Goal: Complete application form: Complete application form

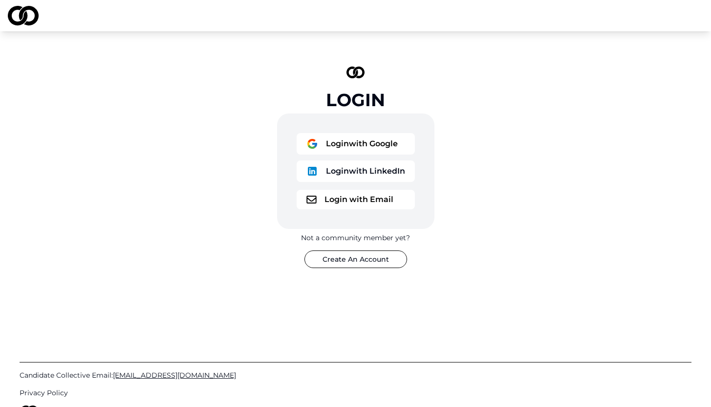
scroll to position [57, 0]
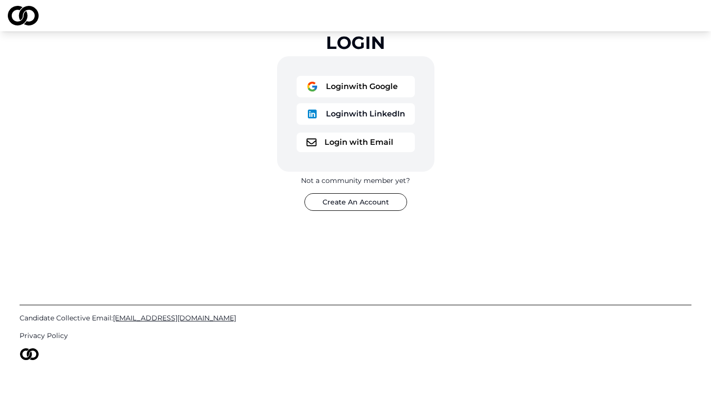
click at [328, 141] on button "Login with Email" at bounding box center [356, 143] width 118 height 20
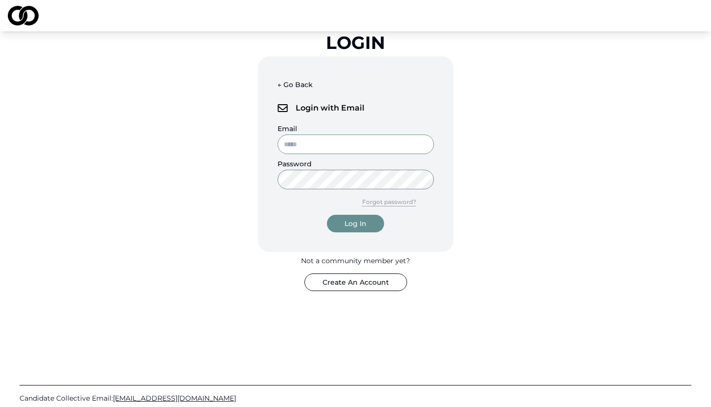
type input "**********"
click at [354, 219] on div "Log In" at bounding box center [356, 224] width 22 height 10
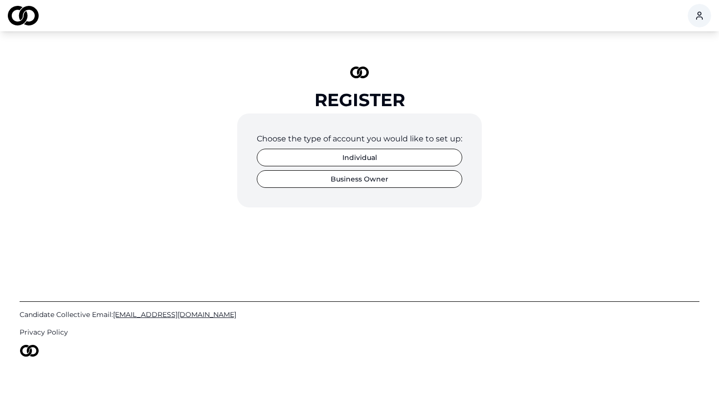
click at [370, 153] on button "Individual" at bounding box center [359, 158] width 205 height 18
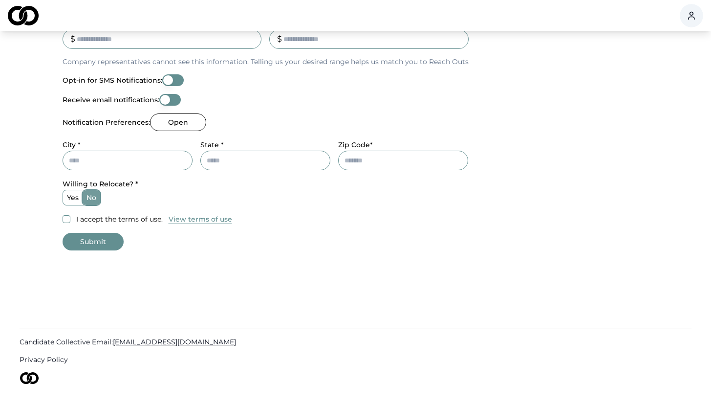
scroll to position [395, 0]
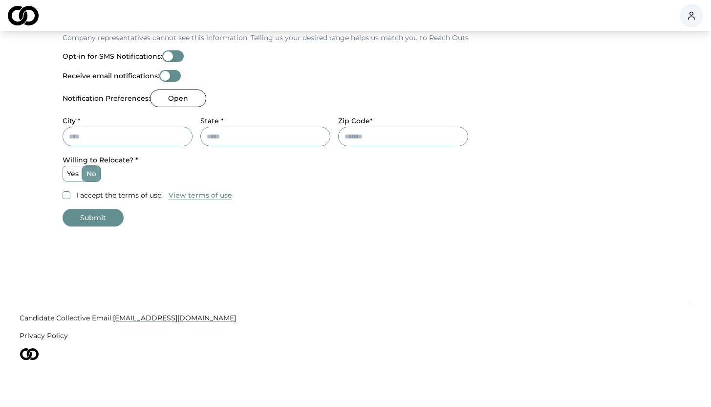
click at [209, 195] on button "View terms of use" at bounding box center [201, 195] width 64 height 10
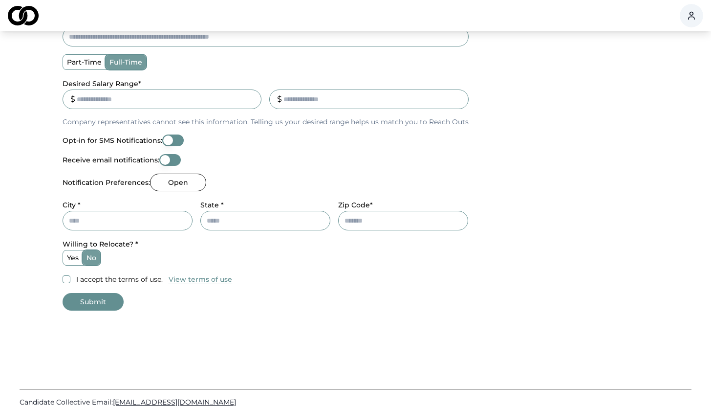
scroll to position [312, 0]
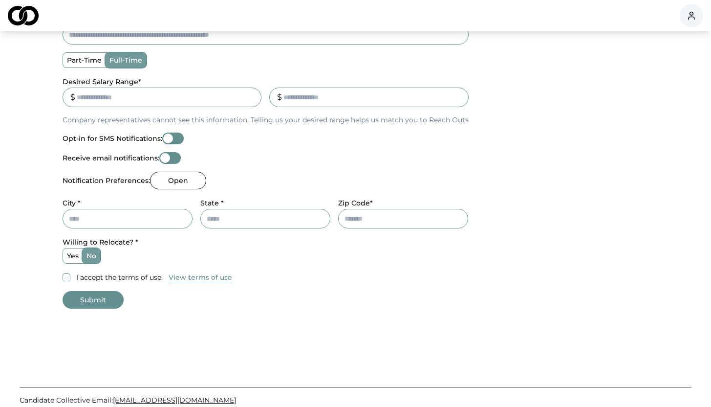
click at [176, 136] on button "Opt-in for SMS Notifications:" at bounding box center [173, 139] width 22 height 12
click at [168, 139] on button "Opt-in for SMS Notifications:" at bounding box center [173, 139] width 22 height 12
click at [179, 139] on button "Opt-in for SMS Notifications:" at bounding box center [173, 139] width 22 height 12
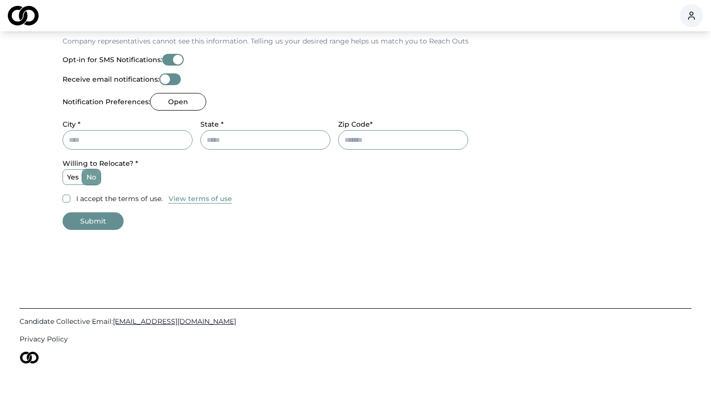
scroll to position [390, 0]
click at [64, 198] on button "I accept the terms of use." at bounding box center [67, 200] width 8 height 8
click at [129, 143] on input "City *" at bounding box center [128, 141] width 130 height 20
type input "*********"
click at [260, 149] on input "State *" at bounding box center [265, 141] width 130 height 20
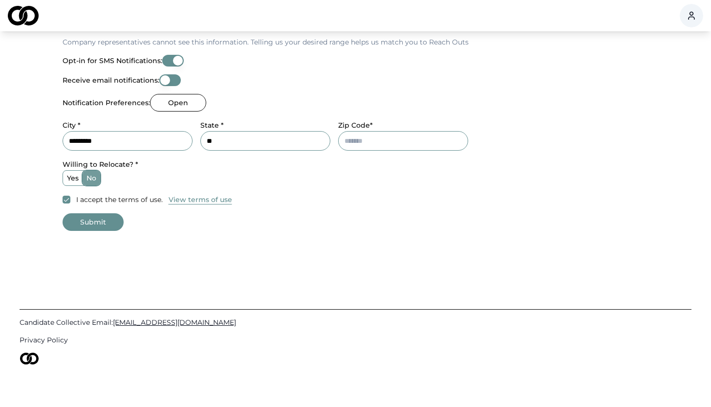
type input "**"
click at [381, 147] on input "Zip Code*" at bounding box center [403, 141] width 130 height 20
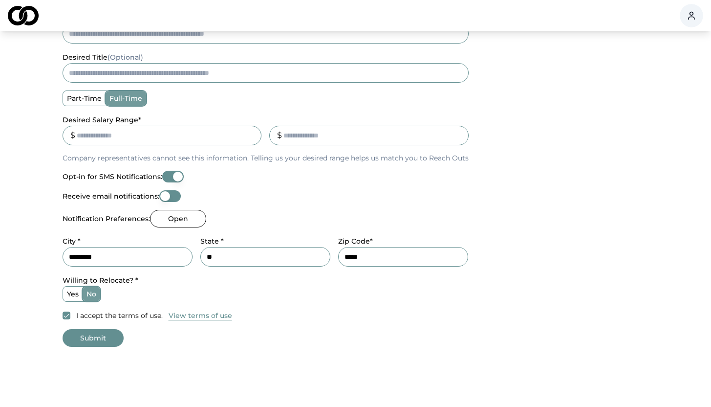
scroll to position [272, 0]
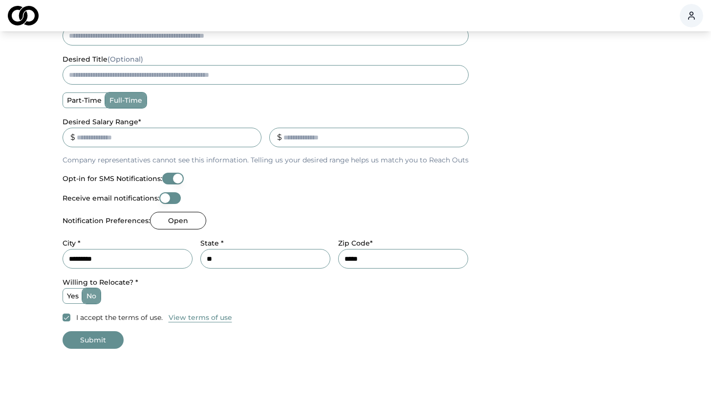
type input "*****"
click at [212, 137] on input "Desired Salary Range *" at bounding box center [162, 138] width 199 height 20
type input "*"
click at [333, 143] on input "_" at bounding box center [368, 138] width 199 height 20
type input "*"
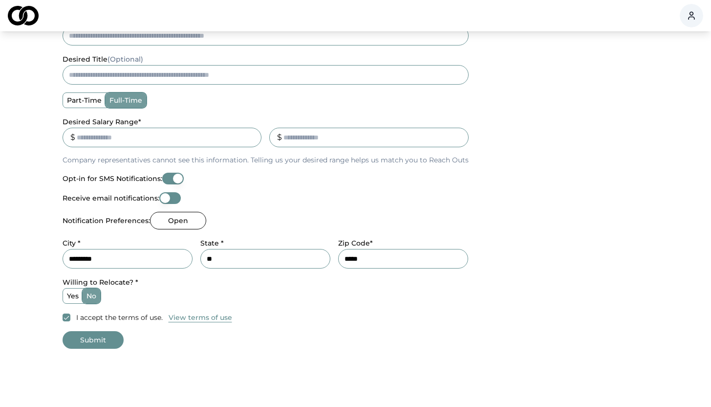
click at [383, 195] on div "Receive email notifications:" at bounding box center [266, 198] width 406 height 12
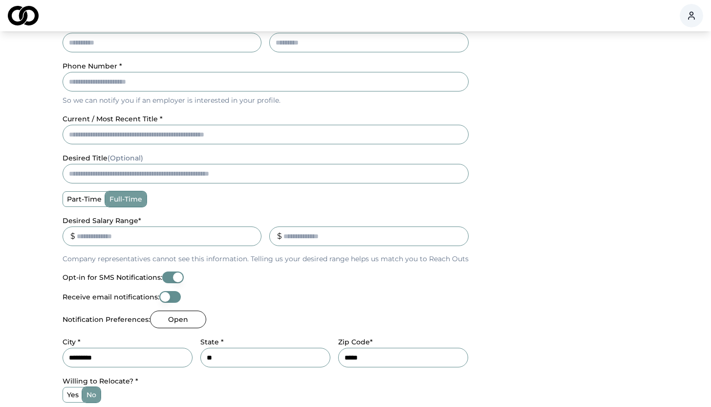
scroll to position [167, 0]
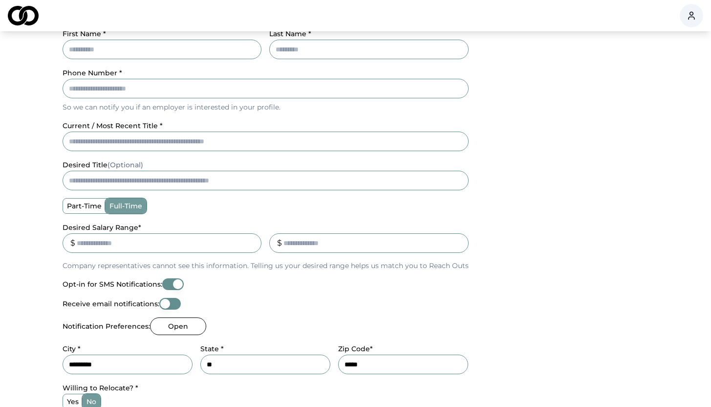
click at [233, 144] on input "current / most recent title *" at bounding box center [266, 142] width 406 height 20
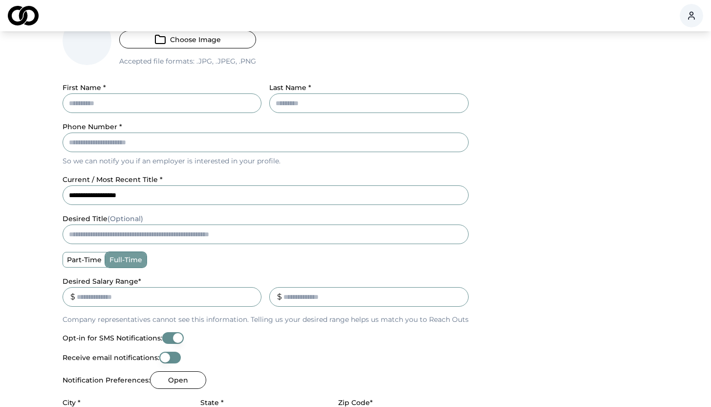
scroll to position [105, 0]
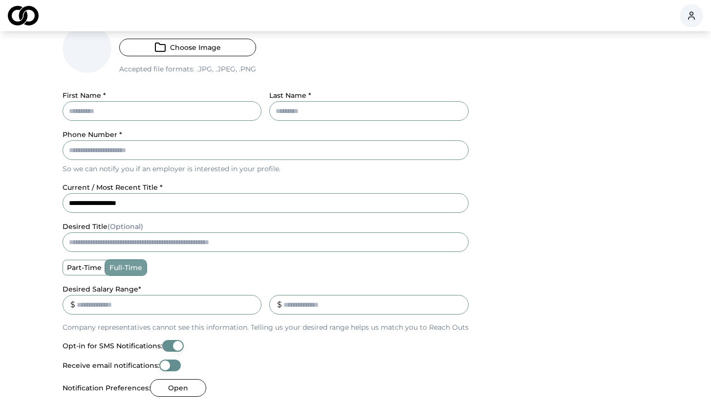
type input "**********"
click at [201, 152] on input "Phone Number *" at bounding box center [266, 150] width 406 height 20
type input "*"
paste input "**********"
type input "**********"
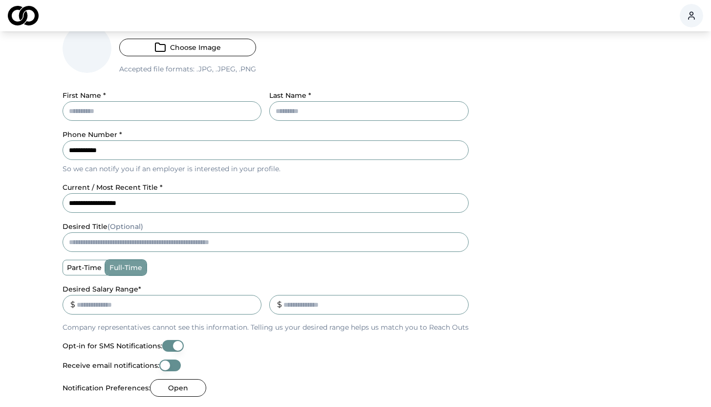
click at [199, 110] on div "**********" at bounding box center [356, 231] width 587 height 570
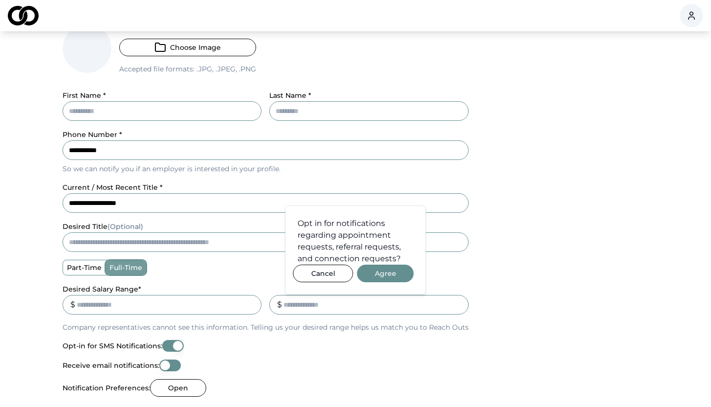
click at [326, 271] on button "Cancel" at bounding box center [323, 274] width 60 height 18
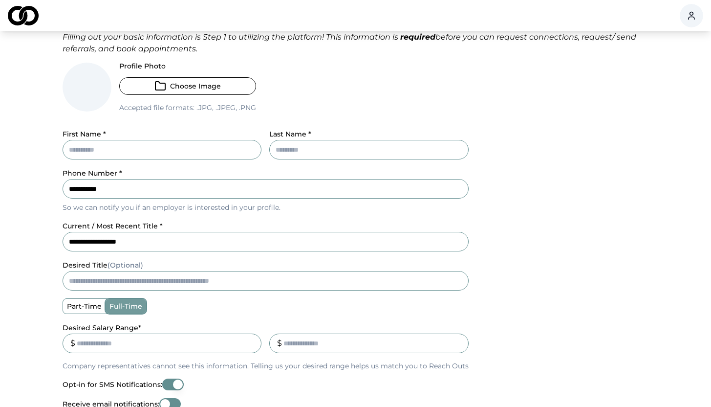
scroll to position [63, 0]
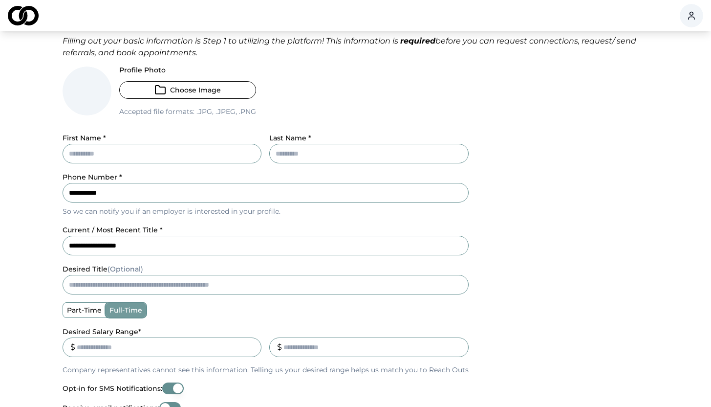
click at [209, 155] on input "First Name *" at bounding box center [162, 154] width 199 height 20
type input "****"
click at [297, 155] on input "Last Name *" at bounding box center [368, 154] width 199 height 20
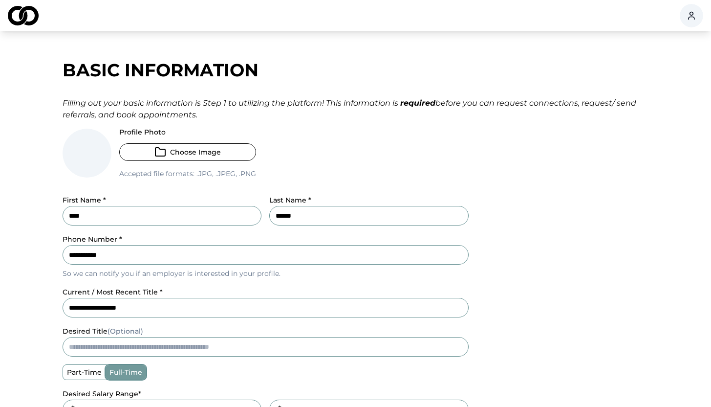
scroll to position [0, 0]
type input "******"
click at [194, 156] on button "Choose Image" at bounding box center [187, 153] width 137 height 18
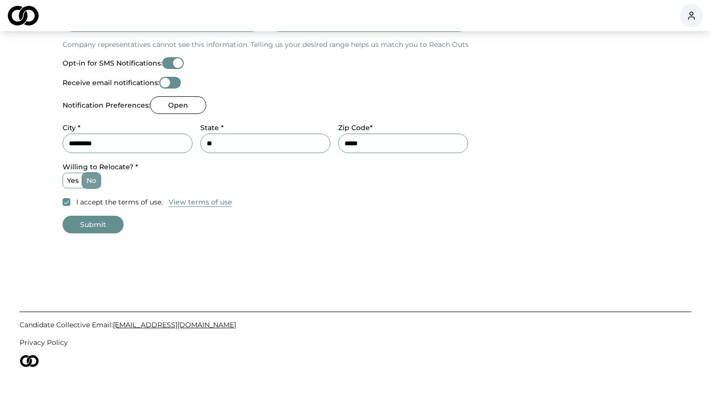
scroll to position [412, 0]
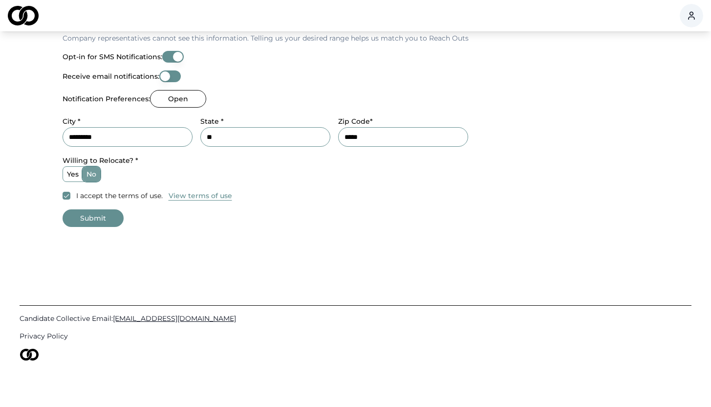
click at [108, 217] on button "Submit" at bounding box center [93, 218] width 61 height 18
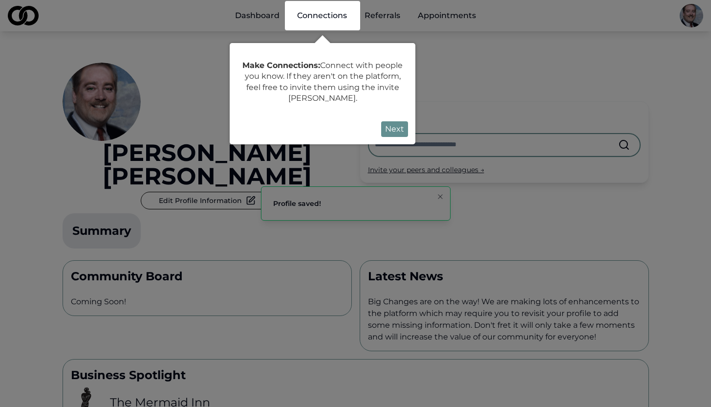
click at [392, 128] on button "Next" at bounding box center [394, 129] width 27 height 16
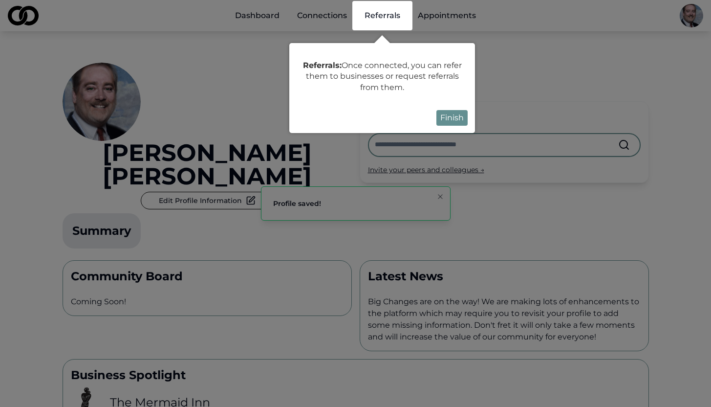
click at [453, 118] on button "Finish" at bounding box center [452, 118] width 31 height 16
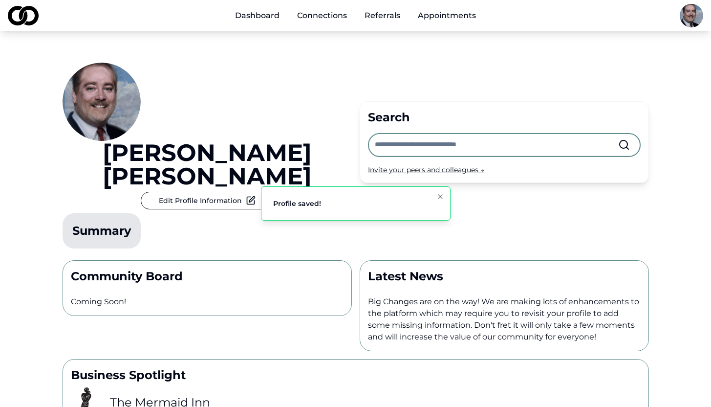
click at [439, 195] on icon "Notifications (F8)" at bounding box center [441, 197] width 4 height 4
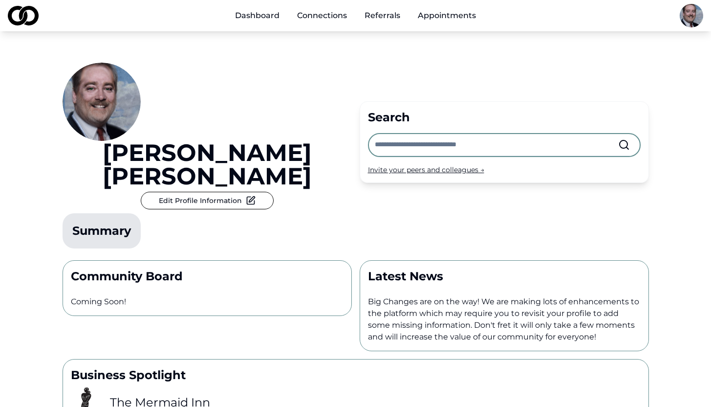
click at [263, 19] on link "Dashboard" at bounding box center [257, 16] width 60 height 20
click at [316, 18] on link "Connections" at bounding box center [322, 16] width 66 height 20
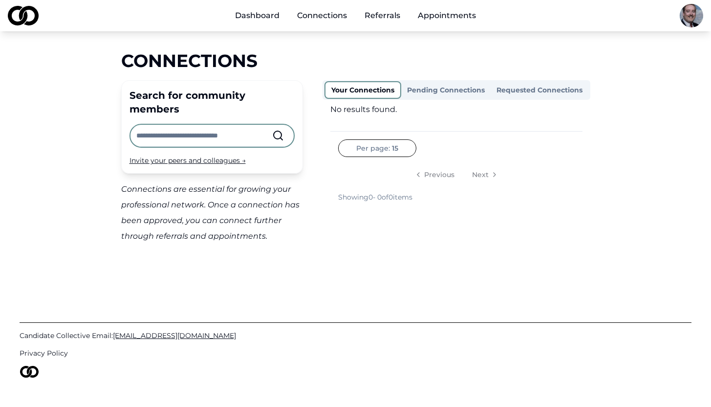
click at [373, 13] on link "Referrals" at bounding box center [382, 16] width 51 height 20
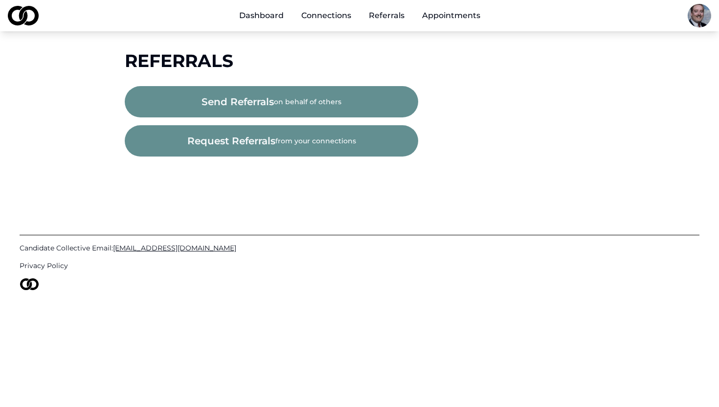
click at [431, 14] on link "Appointments" at bounding box center [451, 16] width 74 height 20
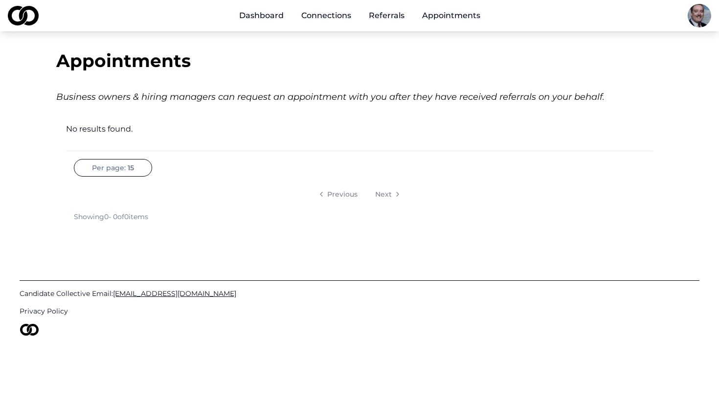
click at [263, 14] on link "Dashboard" at bounding box center [261, 16] width 60 height 20
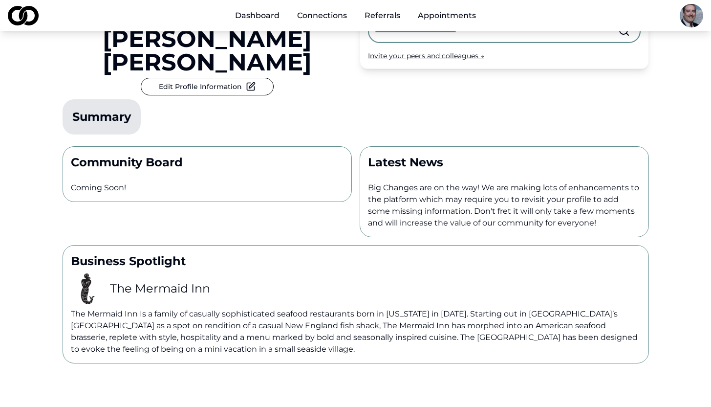
scroll to position [163, 0]
